Goal: Task Accomplishment & Management: Manage account settings

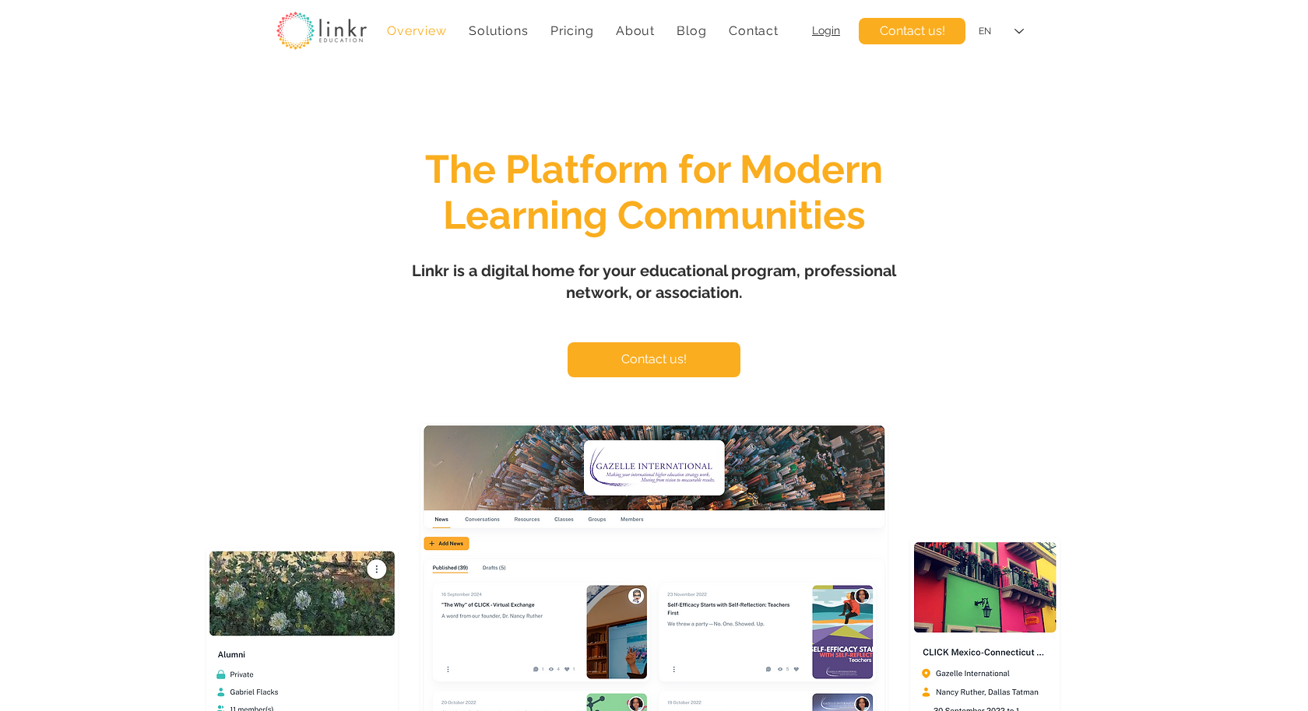
click at [834, 33] on span "Login" at bounding box center [826, 30] width 28 height 12
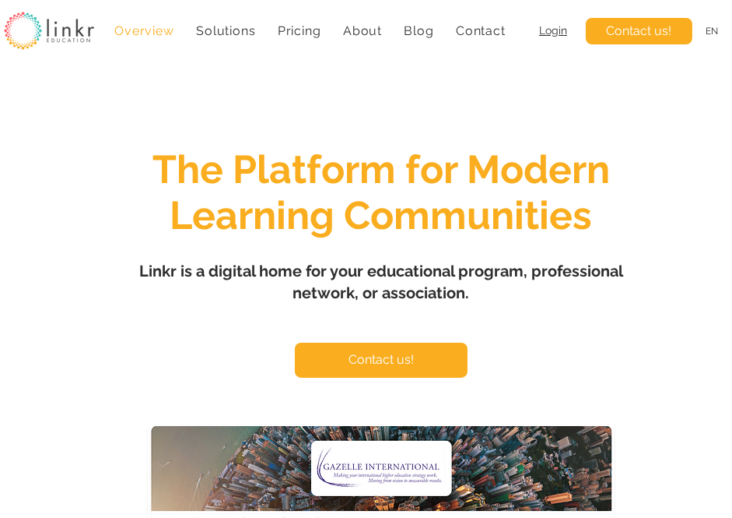
click at [553, 32] on span "Login" at bounding box center [553, 30] width 28 height 12
